Goal: Find specific page/section: Find specific page/section

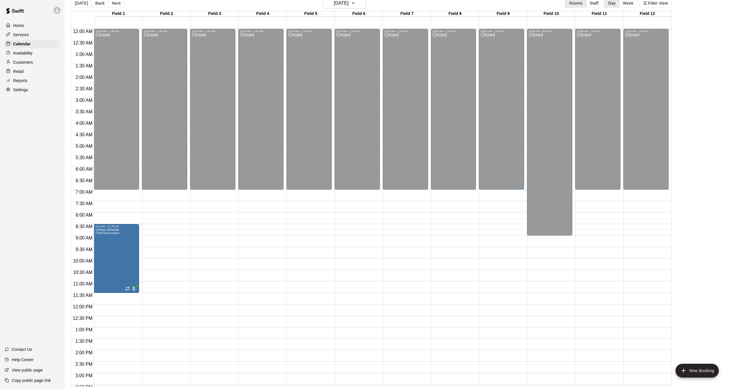
scroll to position [194, 0]
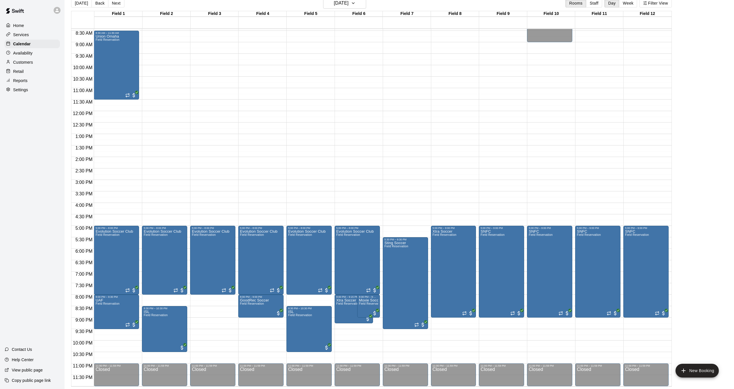
click at [42, 67] on div "Retail" at bounding box center [32, 71] width 55 height 9
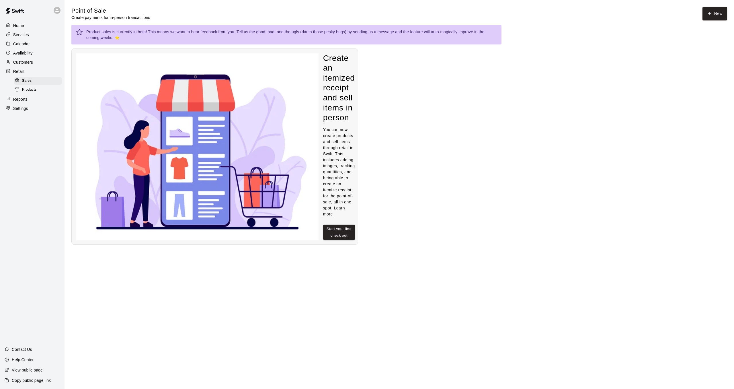
click at [27, 59] on div "Customers" at bounding box center [32, 62] width 55 height 9
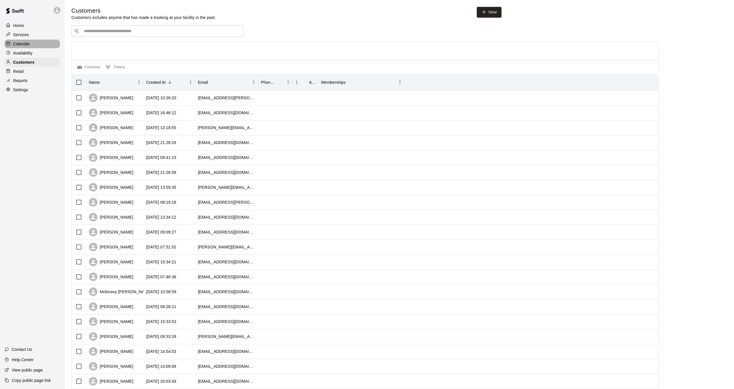
click at [36, 46] on div "Calendar" at bounding box center [32, 44] width 55 height 9
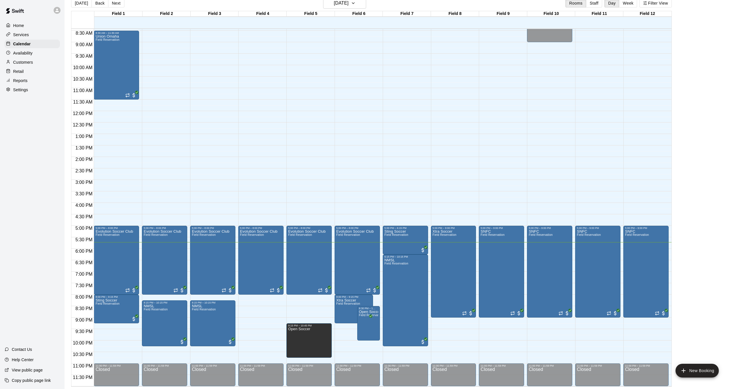
scroll to position [194, 0]
click at [334, 5] on h6 "[DATE]" at bounding box center [341, 3] width 15 height 8
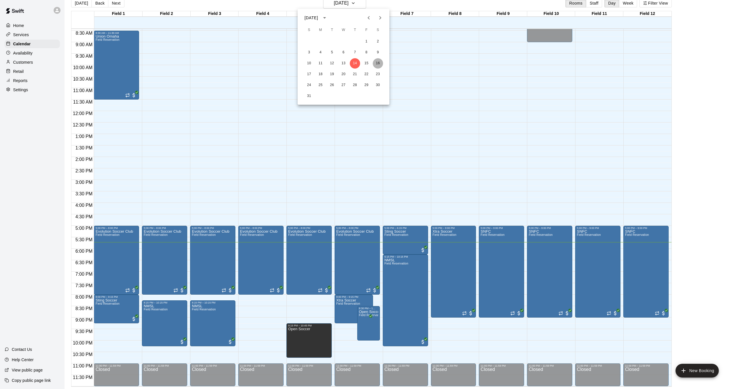
click at [380, 65] on button "16" at bounding box center [378, 63] width 10 height 10
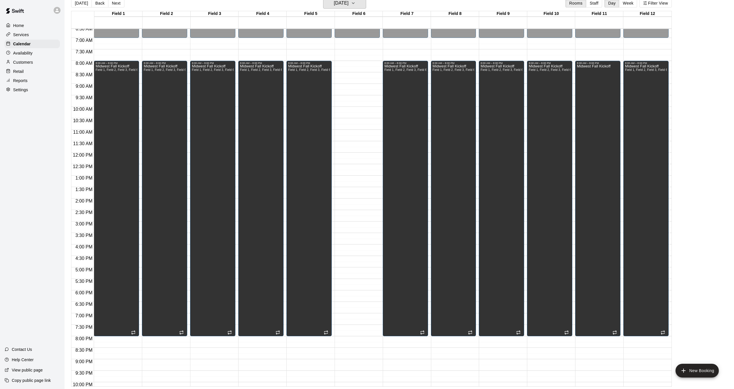
scroll to position [163, 0]
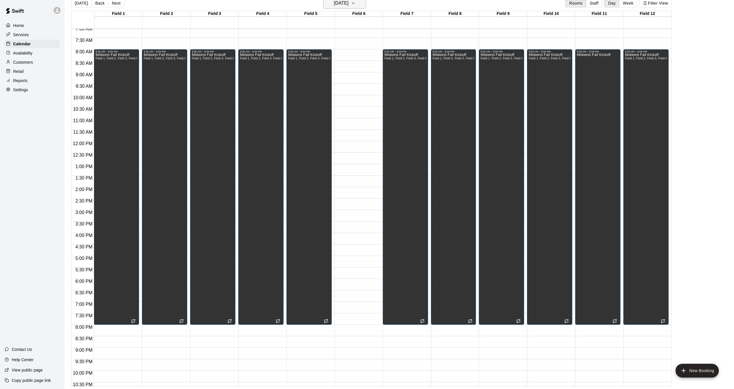
click at [339, 7] on button "[DATE]" at bounding box center [344, 3] width 43 height 11
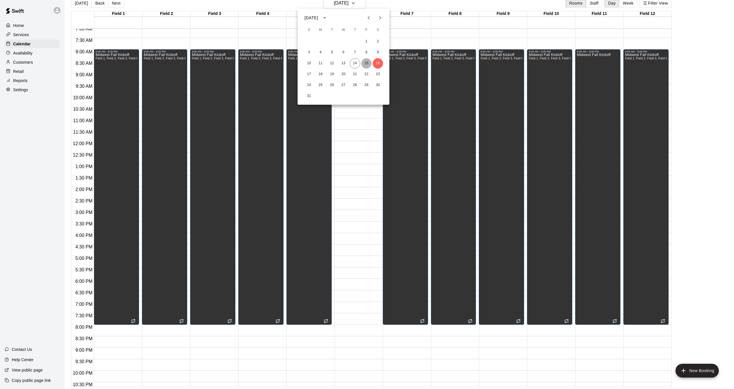
click at [365, 62] on button "15" at bounding box center [366, 63] width 10 height 10
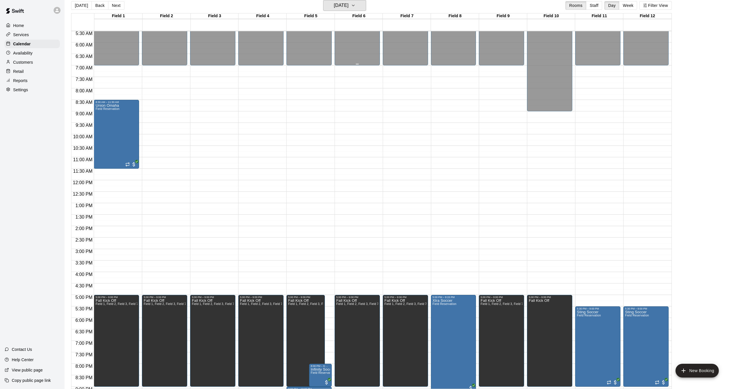
scroll to position [107, 0]
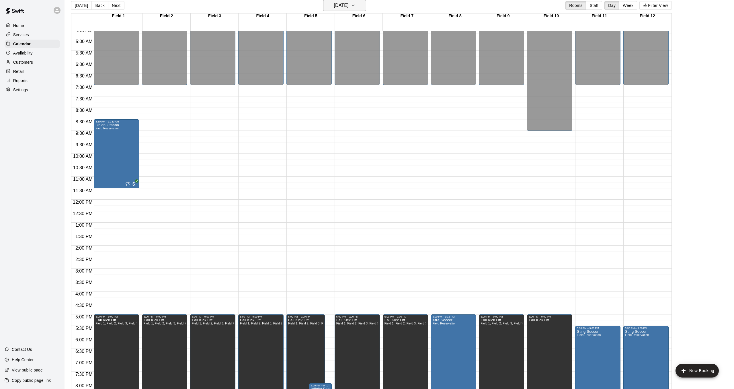
click at [340, 9] on h6 "[DATE]" at bounding box center [341, 5] width 15 height 8
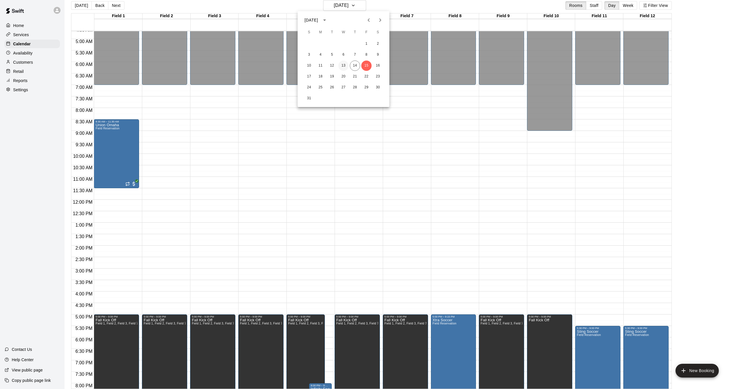
click at [346, 63] on button "13" at bounding box center [344, 66] width 10 height 10
